Goal: Task Accomplishment & Management: Manage account settings

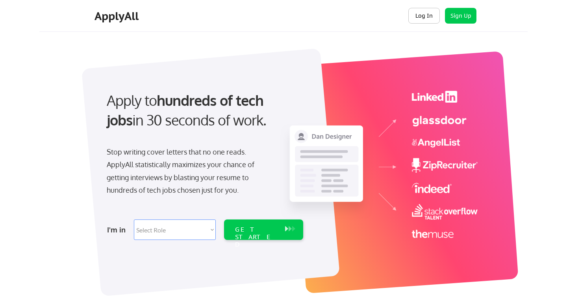
click at [428, 17] on button "Log In" at bounding box center [424, 16] width 32 height 16
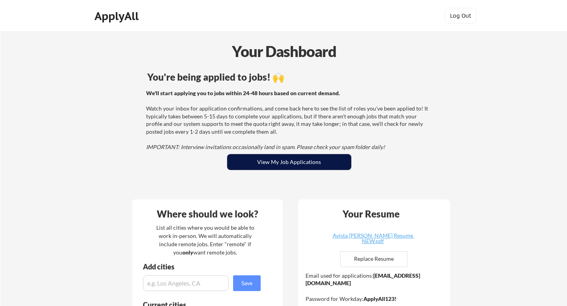
click at [287, 164] on button "View My Job Applications" at bounding box center [289, 162] width 124 height 16
